Goal: Task Accomplishment & Management: Complete application form

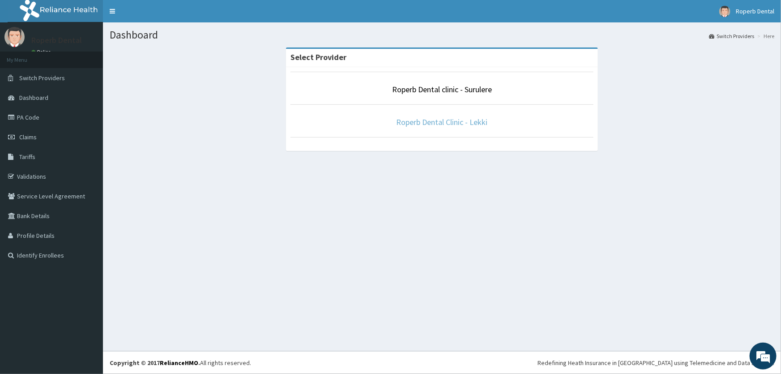
click at [424, 121] on link "Roperb Dental Clinic - Lekki" at bounding box center [441, 122] width 91 height 10
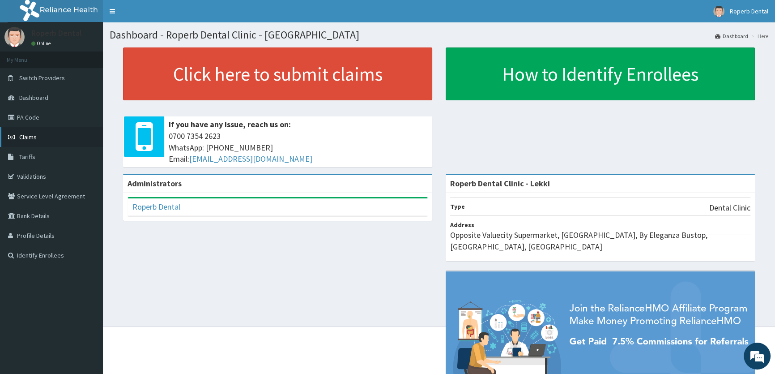
click at [50, 135] on link "Claims" at bounding box center [51, 137] width 103 height 20
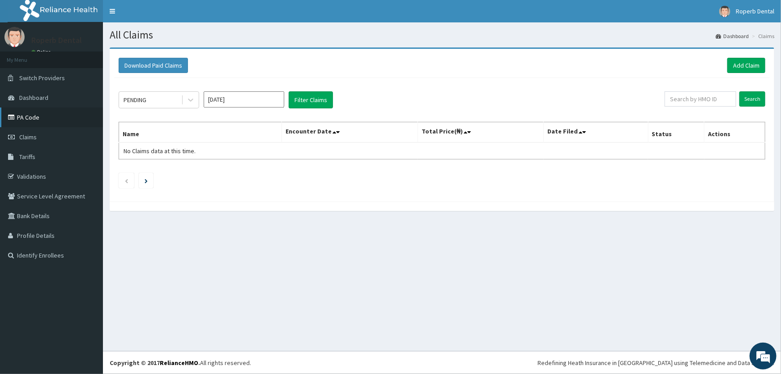
click at [43, 116] on link "PA Code" at bounding box center [51, 117] width 103 height 20
click at [746, 67] on link "Add Claim" at bounding box center [746, 65] width 38 height 15
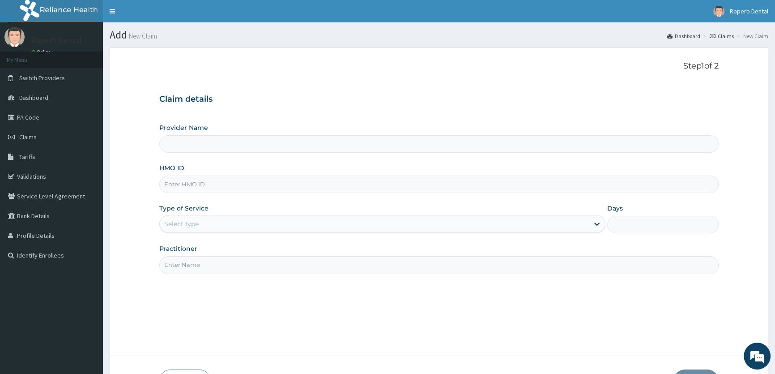
type input "Roperb Dental Clinic - Lekki"
click at [274, 141] on input "Roperb Dental Clinic - Lekki" at bounding box center [438, 143] width 559 height 17
click at [252, 184] on input "HMO ID" at bounding box center [438, 183] width 559 height 17
paste input "LTI/10083/A"
type input "LTI/10083/A"
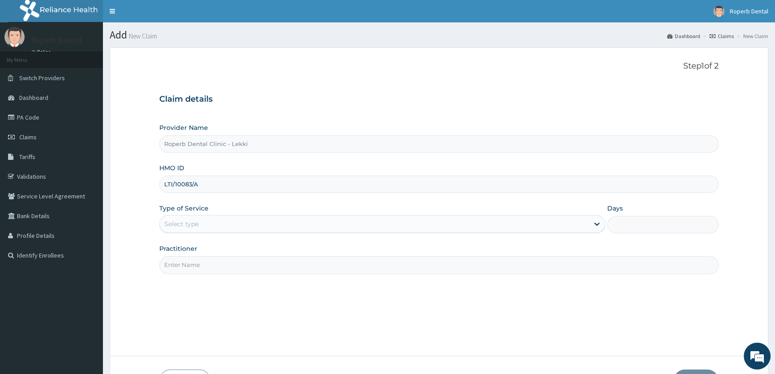
click at [255, 225] on div "Select type" at bounding box center [374, 224] width 429 height 14
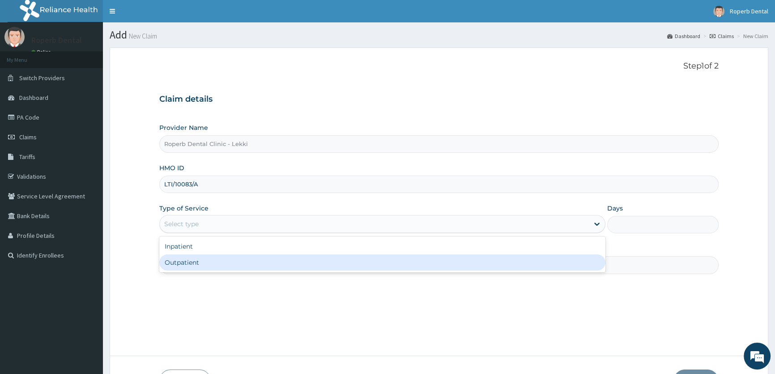
click at [247, 260] on div "Outpatient" at bounding box center [382, 262] width 446 height 16
type input "1"
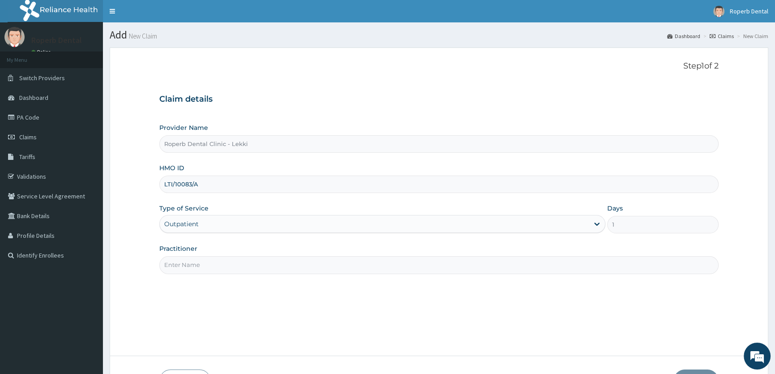
click at [247, 263] on input "Practitioner" at bounding box center [438, 264] width 559 height 17
type input "DR AISHAH OPAREMI"
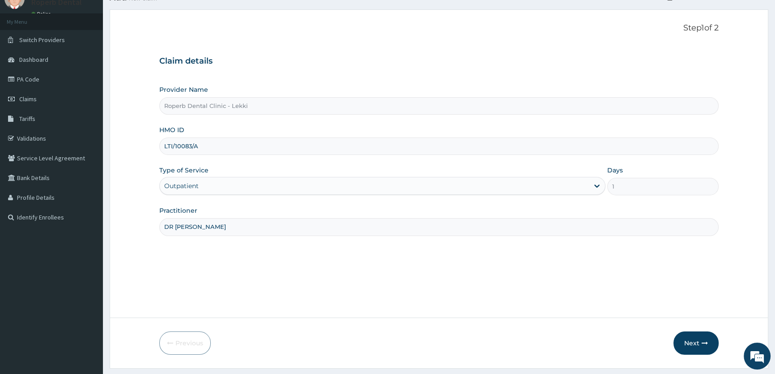
scroll to position [62, 0]
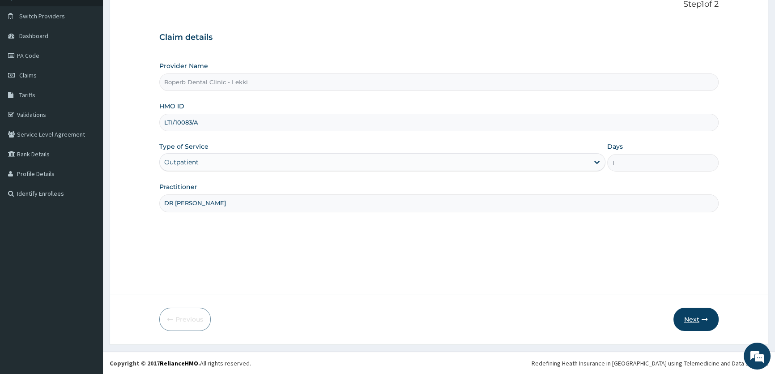
click at [696, 320] on button "Next" at bounding box center [695, 318] width 45 height 23
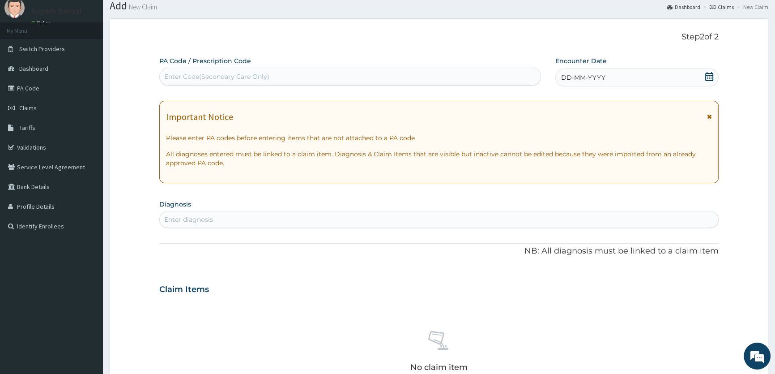
scroll to position [0, 0]
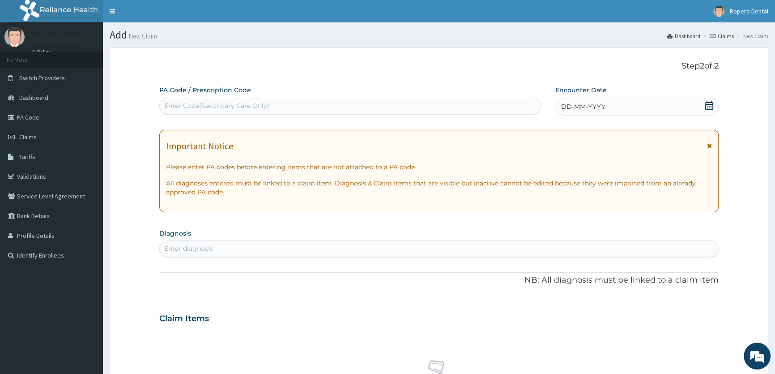
click at [290, 109] on div "Enter Code(Secondary Care Only)" at bounding box center [350, 105] width 380 height 14
paste input "PA/82EA84"
type input "PA/82EA84"
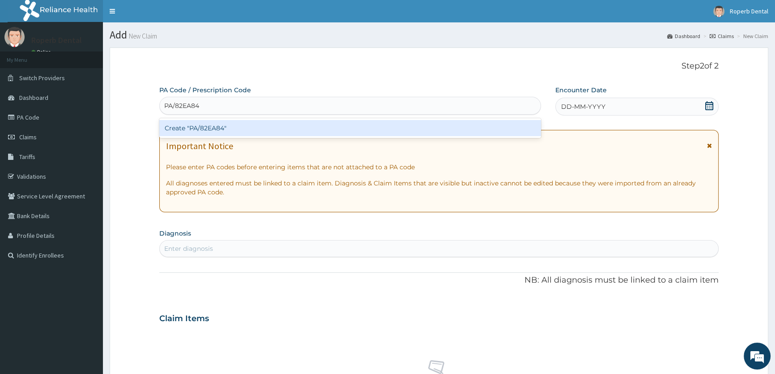
click at [234, 129] on div "Create "PA/82EA84"" at bounding box center [349, 128] width 381 height 16
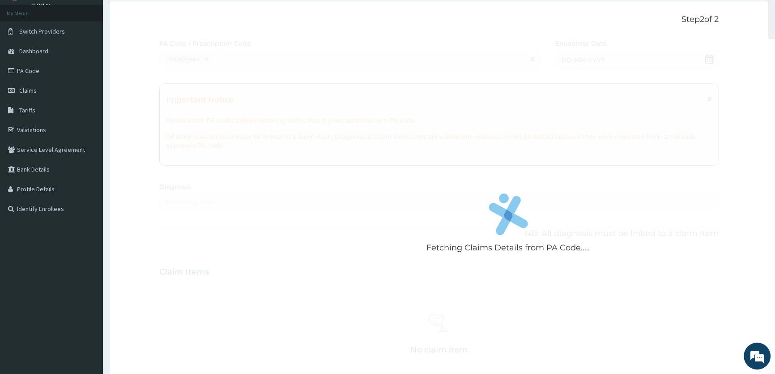
scroll to position [24, 0]
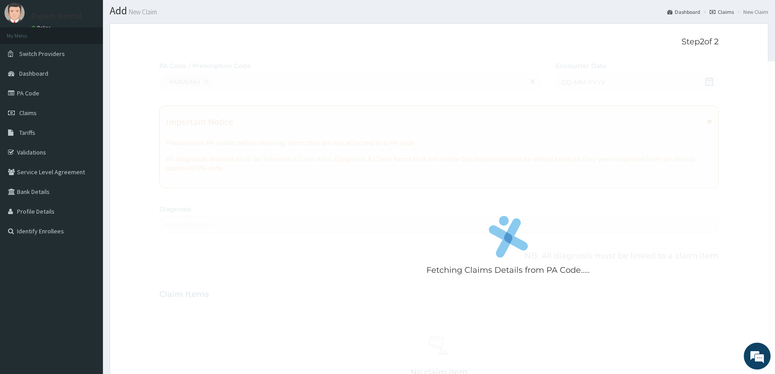
click at [479, 258] on div "Fetching Claims Details from PA Code....." at bounding box center [508, 248] width 698 height 374
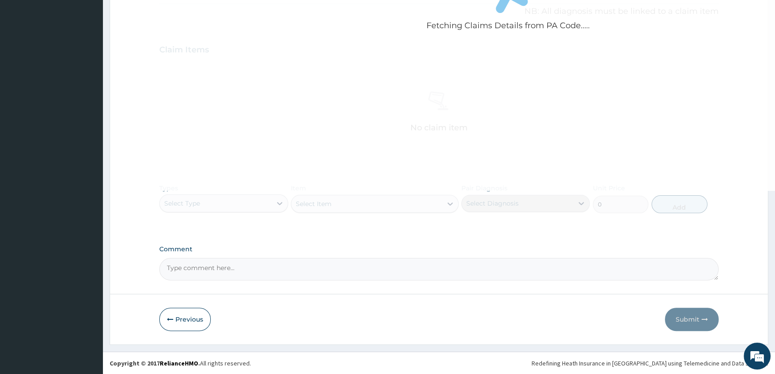
scroll to position [228, 0]
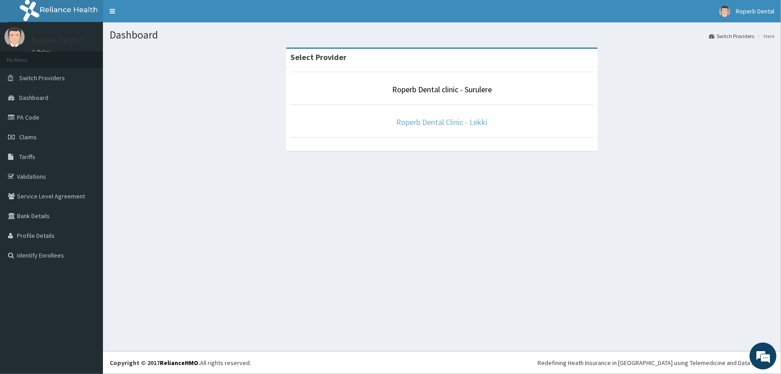
click at [428, 120] on link "Roperb Dental Clinic - Lekki" at bounding box center [441, 122] width 91 height 10
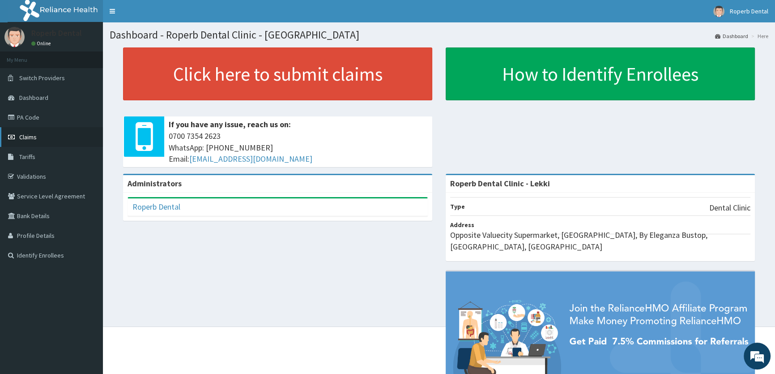
click at [30, 136] on span "Claims" at bounding box center [27, 137] width 17 height 8
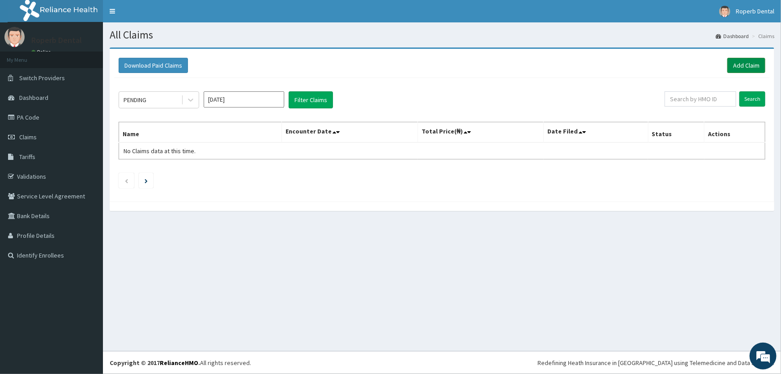
click at [743, 65] on link "Add Claim" at bounding box center [746, 65] width 38 height 15
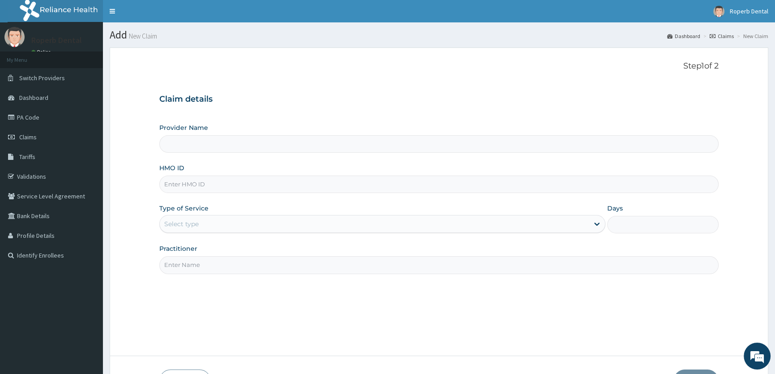
type input "Roperb Dental Clinic - Lekki"
click at [245, 183] on input "HMO ID" at bounding box center [438, 183] width 559 height 17
paste input "LTI/10083/A"
type input "LTI/10083/A"
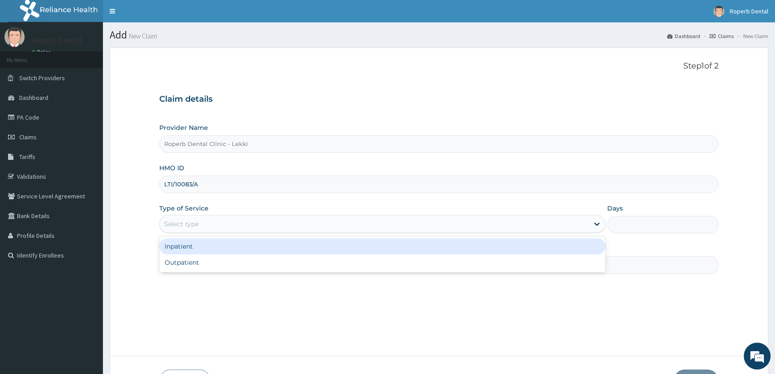
click at [282, 224] on div "Select type" at bounding box center [374, 224] width 429 height 14
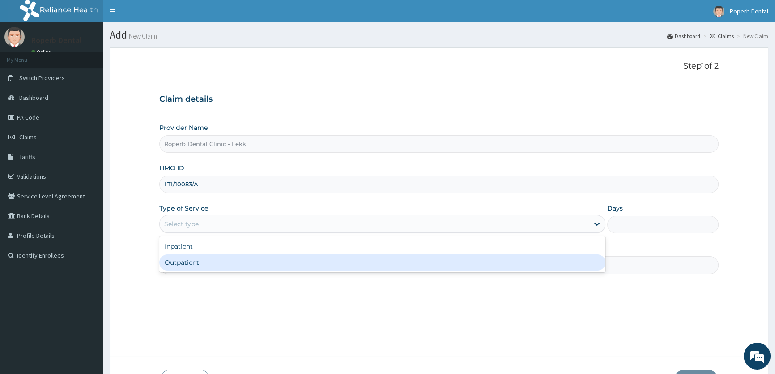
click at [259, 264] on div "Outpatient" at bounding box center [382, 262] width 446 height 16
type input "1"
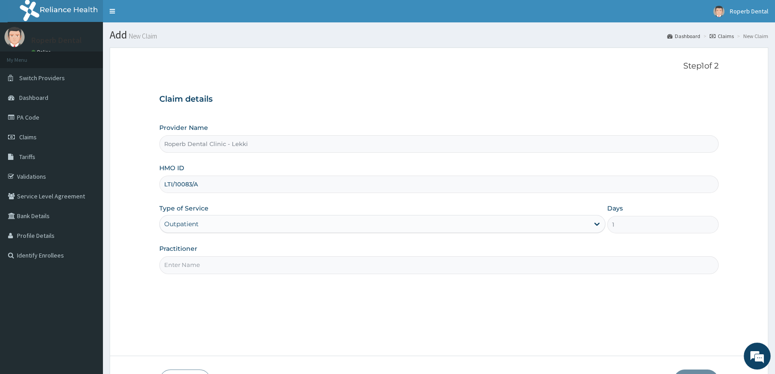
click at [259, 264] on input "Practitioner" at bounding box center [438, 264] width 559 height 17
type input "DR AISHAH OPAREMI"
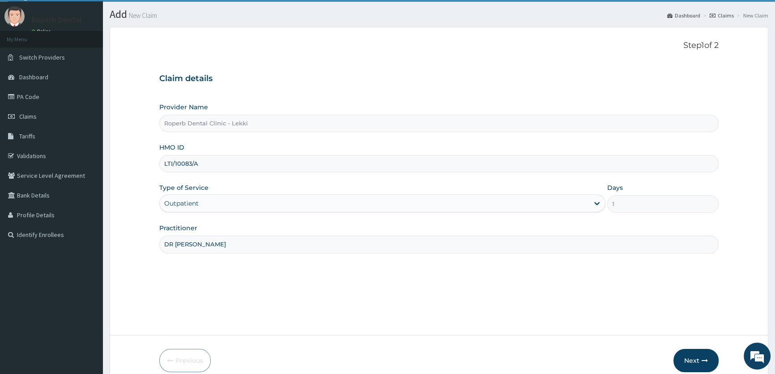
scroll to position [62, 0]
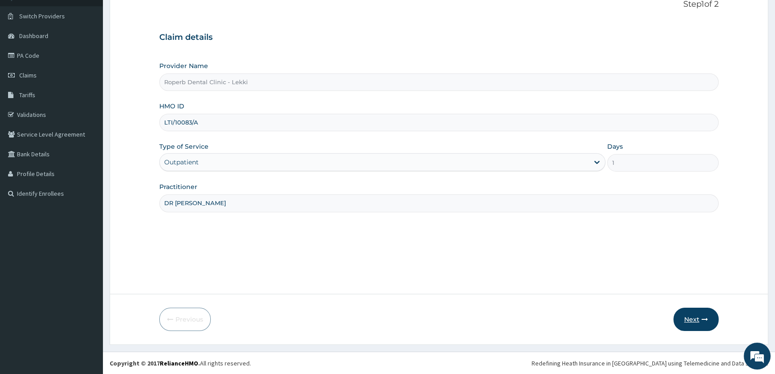
click at [694, 318] on button "Next" at bounding box center [695, 318] width 45 height 23
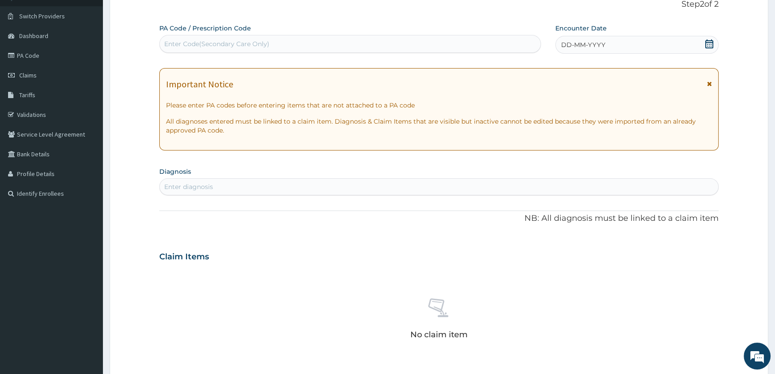
click at [274, 50] on div "Enter Code(Secondary Care Only)" at bounding box center [350, 44] width 380 height 14
paste input "PA/82EA84"
type input "PA/82EA84"
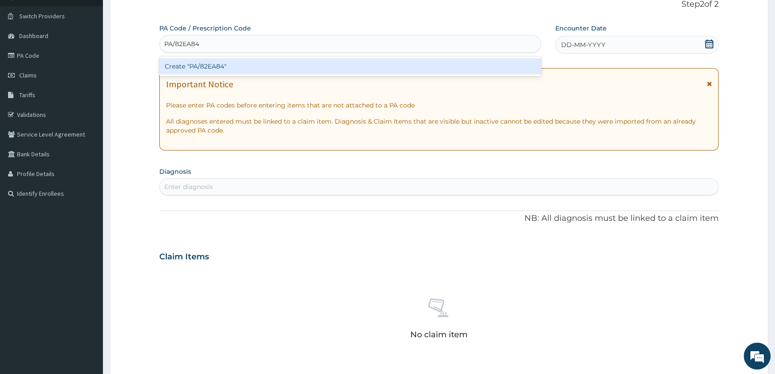
click at [231, 72] on div "Create "PA/82EA84"" at bounding box center [349, 66] width 381 height 16
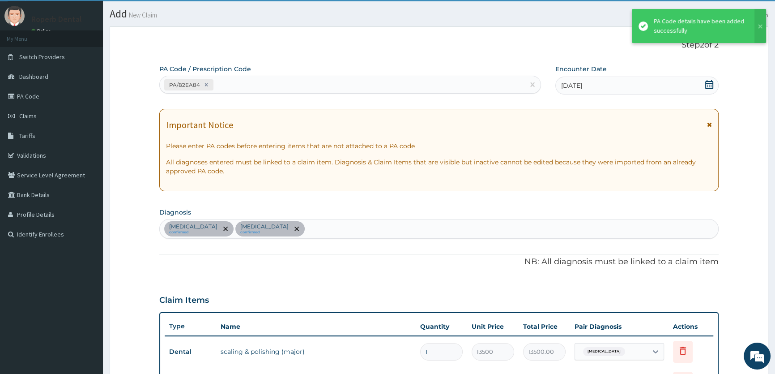
scroll to position [247, 0]
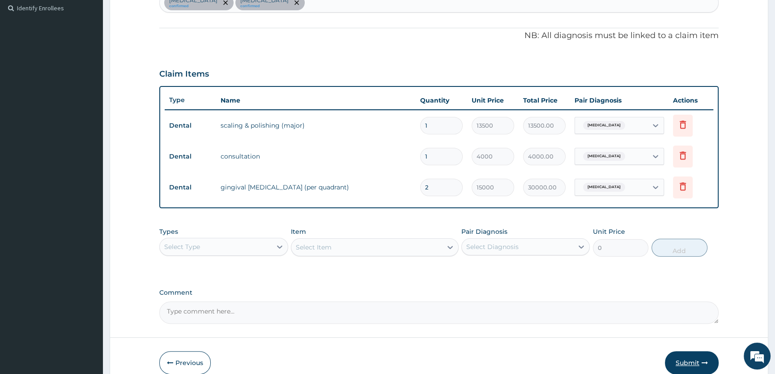
click at [690, 358] on button "Submit" at bounding box center [692, 362] width 54 height 23
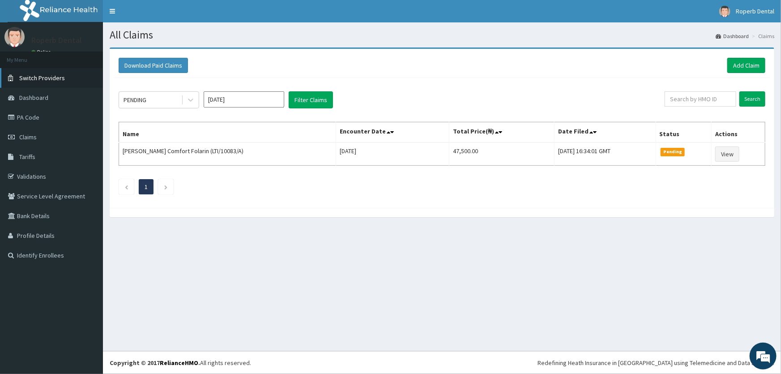
click at [33, 85] on link "Switch Providers" at bounding box center [51, 78] width 103 height 20
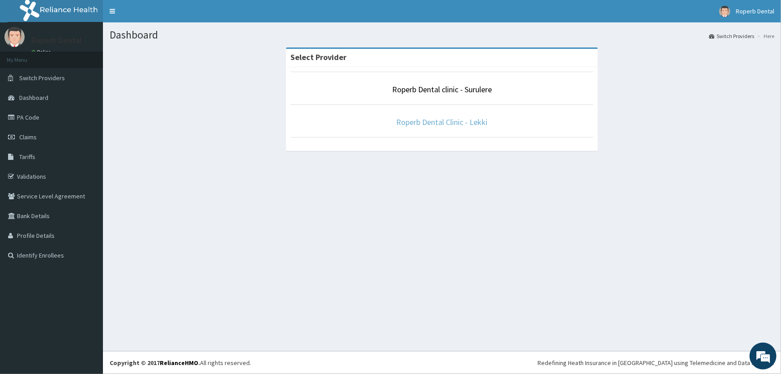
click at [416, 123] on link "Roperb Dental Clinic - Lekki" at bounding box center [441, 122] width 91 height 10
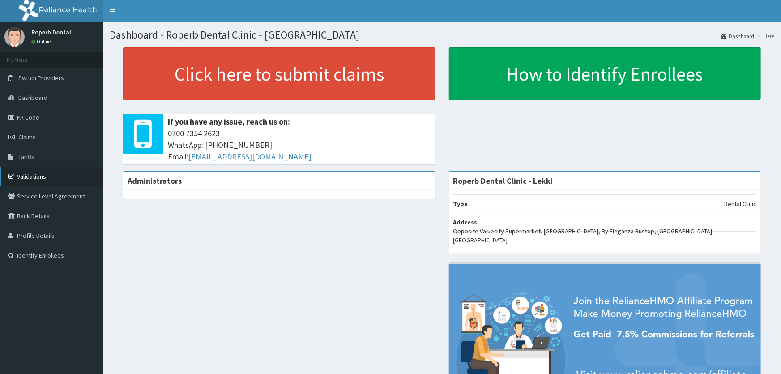
click at [20, 182] on link "Validations" at bounding box center [51, 176] width 103 height 20
